Goal: Task Accomplishment & Management: Use online tool/utility

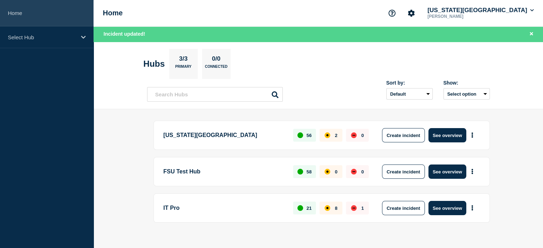
click at [18, 17] on link "Home" at bounding box center [47, 13] width 94 height 26
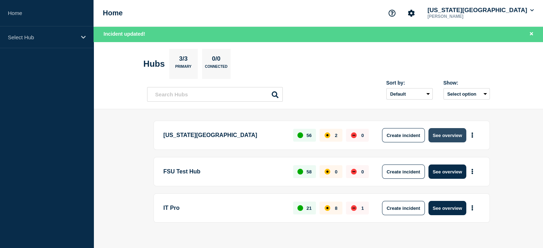
click at [450, 138] on button "See overview" at bounding box center [448, 135] width 38 height 14
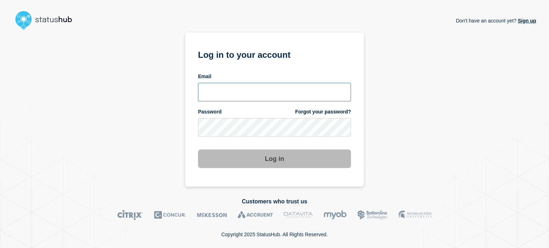
click at [208, 92] on input "email input" at bounding box center [274, 92] width 153 height 19
type input "dcarraway@fsu.edu"
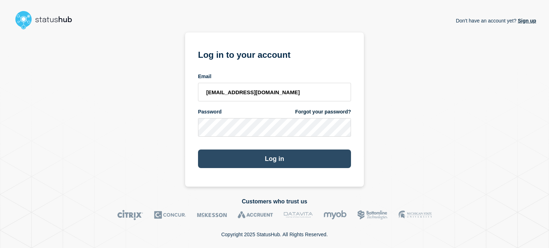
click at [204, 162] on button "Log in" at bounding box center [274, 159] width 153 height 19
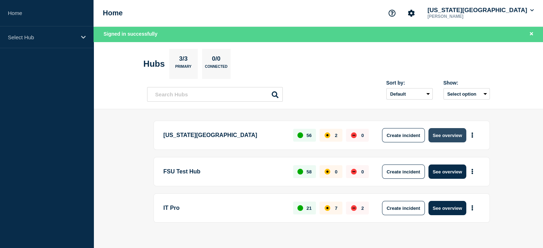
click at [446, 137] on button "See overview" at bounding box center [448, 135] width 38 height 14
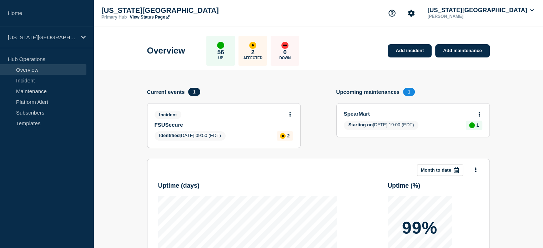
click at [139, 16] on link "View Status Page" at bounding box center [150, 17] width 40 height 5
click at [291, 114] on button at bounding box center [290, 115] width 6 height 6
click at [292, 142] on link "Update incident" at bounding box center [290, 141] width 35 height 6
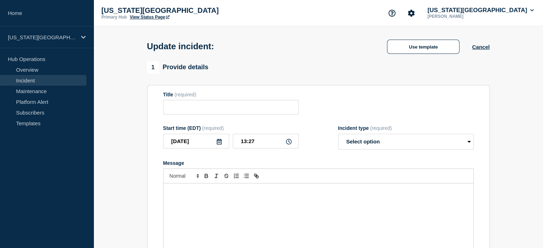
type input "FSUSecure"
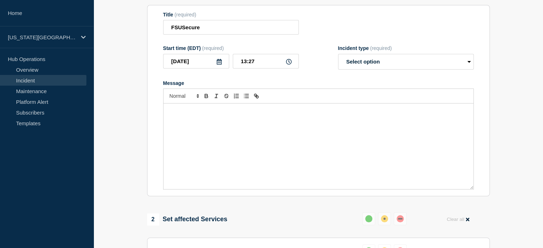
click at [218, 121] on div "Message" at bounding box center [319, 147] width 310 height 86
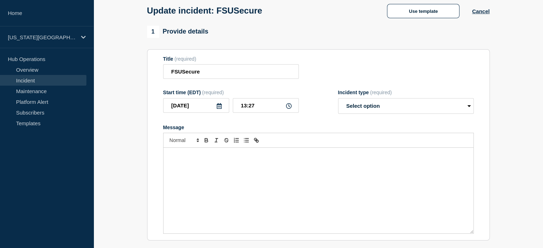
scroll to position [18, 0]
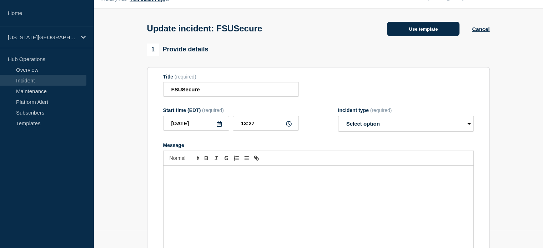
click at [410, 27] on button "Use template" at bounding box center [423, 29] width 73 height 14
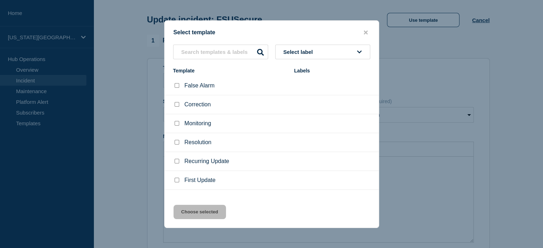
scroll to position [54, 0]
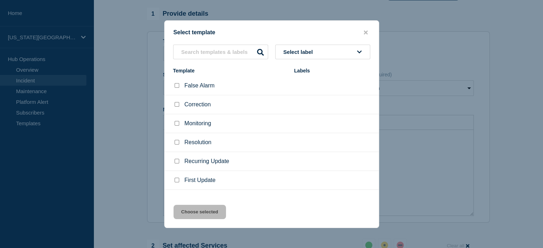
click at [175, 161] on input "Recurring Update checkbox" at bounding box center [177, 161] width 5 height 5
checkbox input "true"
click at [199, 209] on button "Choose selected" at bounding box center [200, 212] width 53 height 14
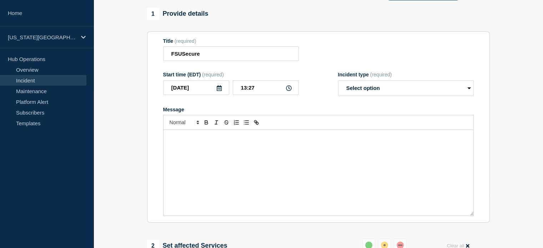
select select "identified"
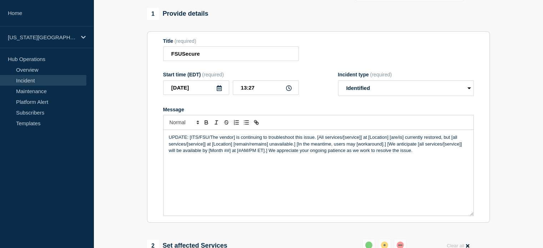
scroll to position [0, 0]
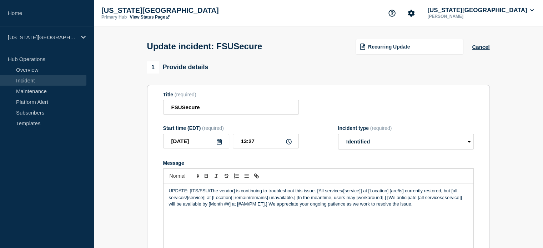
click at [134, 18] on link "View Status Page" at bounding box center [150, 17] width 40 height 5
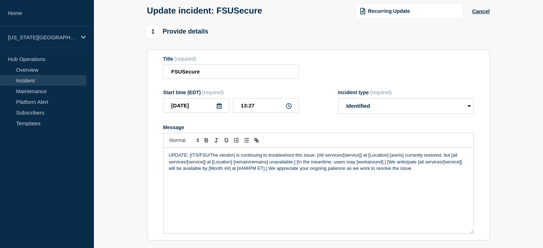
scroll to position [54, 0]
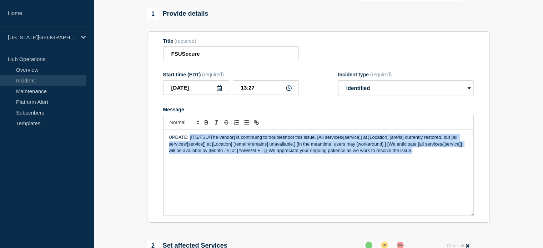
drag, startPoint x: 190, startPoint y: 140, endPoint x: 440, endPoint y: 175, distance: 252.7
click at [440, 175] on div "UPDATE: [ITS/FSU/The vendor] is continuing to troubleshoot this issue. [All ser…" at bounding box center [319, 173] width 310 height 86
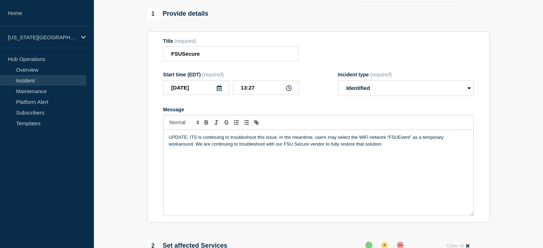
click at [325, 145] on p "UPDATE: ITS is continuing to troubleshoot this issue. In the meantime, users ma…" at bounding box center [318, 140] width 299 height 13
drag, startPoint x: 266, startPoint y: 148, endPoint x: 381, endPoint y: 146, distance: 115.7
click at [381, 146] on p "UPDATE: ITS is continuing to troubleshoot this issue. In the meantime, users ma…" at bounding box center [318, 140] width 299 height 13
click at [275, 139] on p "UPDATE: ITS is continuing to troubleshoot this issue. In the meantime, users ma…" at bounding box center [318, 140] width 299 height 13
drag, startPoint x: 445, startPoint y: 140, endPoint x: 185, endPoint y: 145, distance: 259.3
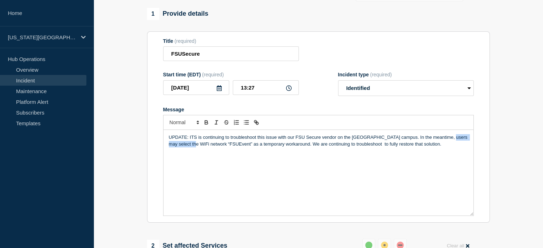
click at [185, 145] on p "UPDATE: ITS is continuing to troubleshoot this issue with our FSU Secure vendor…" at bounding box center [318, 140] width 299 height 13
click at [434, 143] on p "UPDATE: ITS is continuing to troubleshoot this issue with our FSU Secure vendor…" at bounding box center [318, 140] width 299 height 13
drag, startPoint x: 455, startPoint y: 140, endPoint x: 385, endPoint y: 138, distance: 70.0
click at [385, 138] on p "UPDATE: ITS is continuing to troubleshoot this issue with our FSU Secure vendor…" at bounding box center [318, 140] width 299 height 13
click at [419, 141] on p "UPDATE: ITS is continuing to troubleshoot this issue with our FSU Secure vendor…" at bounding box center [318, 140] width 299 height 13
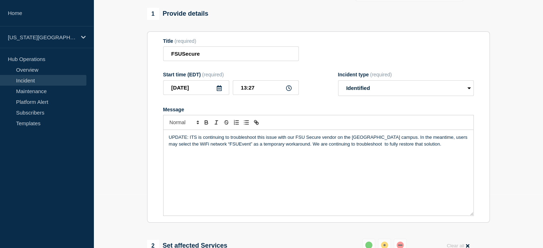
click at [455, 140] on p "UPDATE: ITS is continuing to troubleshoot this issue with our FSU Secure vendor…" at bounding box center [318, 140] width 299 height 13
click at [314, 148] on p "UPDATE: ITS is continuing to troubleshoot this issue with our FSU Secure vendor…" at bounding box center [318, 140] width 299 height 13
click at [335, 145] on p "UPDATE: ITS is continuing to troubleshoot this issue with our FSU Secure vendor…" at bounding box center [318, 140] width 299 height 13
drag, startPoint x: 398, startPoint y: 146, endPoint x: 454, endPoint y: 146, distance: 56.1
click at [454, 146] on p "UPDATE: ITS is continuing to troubleshoot this issue with our FSU Secure vendor…" at bounding box center [318, 140] width 299 height 13
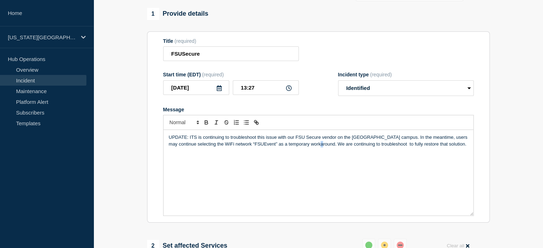
click at [327, 148] on p "UPDATE: ITS is continuing to troubleshoot this issue with our FSU Secure vendor…" at bounding box center [318, 140] width 299 height 13
click at [358, 151] on div "UPDATE: ITS is continuing to troubleshoot this issue with our FSU Secure vendor…" at bounding box center [319, 173] width 310 height 86
click at [285, 151] on div "UPDATE: ITS is continuing to troubleshoot this issue with our FSU Secure vendor…" at bounding box center [319, 173] width 310 height 86
drag, startPoint x: 464, startPoint y: 147, endPoint x: 327, endPoint y: 146, distance: 137.5
click at [327, 146] on p "UPDATE: ITS is continuing to troubleshoot this issue with our FSU Secure vendor…" at bounding box center [318, 140] width 299 height 13
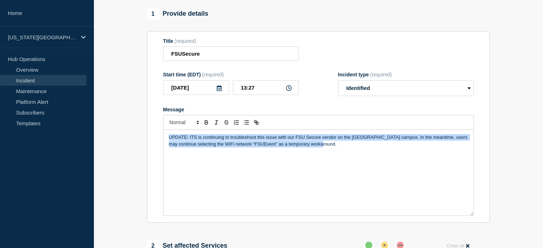
drag, startPoint x: 327, startPoint y: 146, endPoint x: 132, endPoint y: 137, distance: 194.9
copy p "UPDATE: ITS is continuing to troubleshoot this issue with our FSU Secure vendor…"
click at [375, 141] on p "UPDATE: ITS is continuing to troubleshoot this issue with our FSU Secure vendor…" at bounding box center [318, 140] width 299 height 13
drag, startPoint x: 190, startPoint y: 140, endPoint x: 331, endPoint y: 161, distance: 143.3
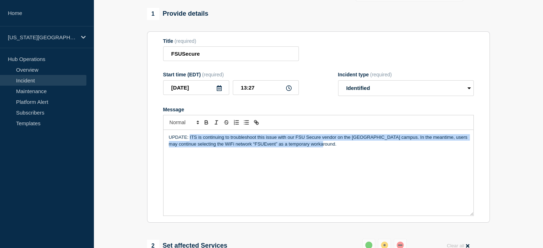
click at [331, 161] on div "UPDATE: ITS is continuing to troubleshoot this issue with our FSU Secure vendor…" at bounding box center [319, 173] width 310 height 86
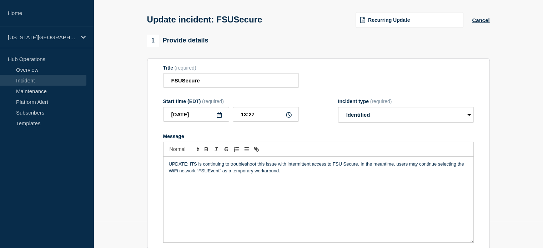
scroll to position [18, 0]
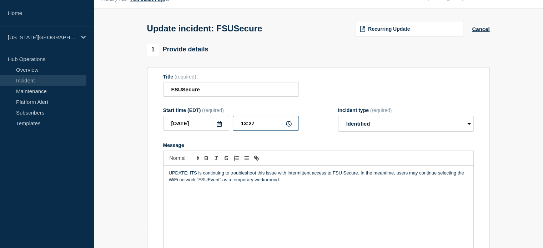
drag, startPoint x: 257, startPoint y: 127, endPoint x: 249, endPoint y: 130, distance: 9.0
click at [249, 130] on input "13:27" at bounding box center [266, 123] width 66 height 15
type input "13:37"
click at [259, 183] on p "UPDATE: ITS is continuing to troubleshoot this issue with intermittent access t…" at bounding box center [318, 176] width 299 height 13
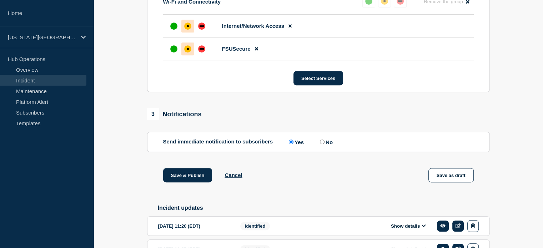
scroll to position [402, 0]
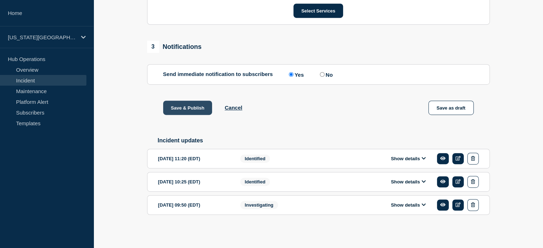
click at [183, 112] on button "Save & Publish" at bounding box center [187, 108] width 49 height 14
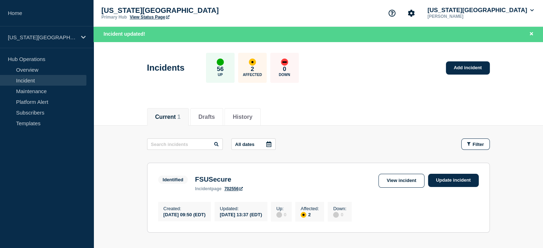
click at [145, 18] on link "View Status Page" at bounding box center [150, 17] width 40 height 5
